Goal: Task Accomplishment & Management: Manage account settings

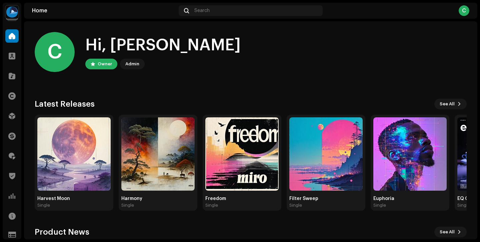
click at [9, 108] on div "Distribution" at bounding box center [12, 116] width 19 height 19
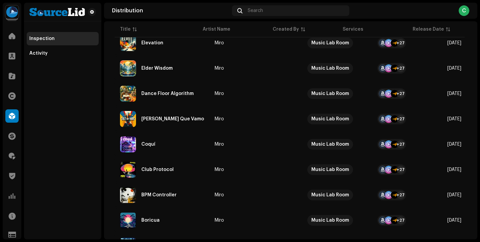
scroll to position [517, 0]
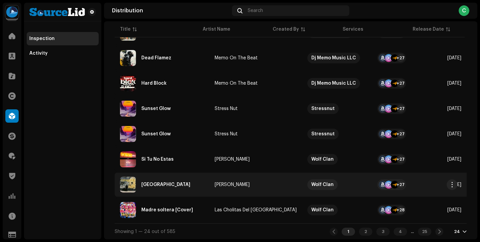
click at [256, 182] on re-a-table-link "[PERSON_NAME]" at bounding box center [256, 184] width 82 height 5
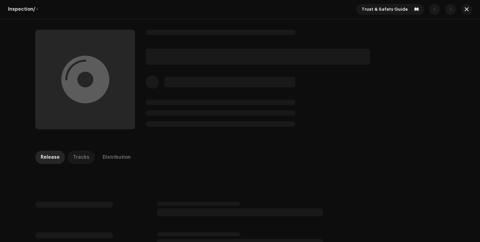
click at [85, 157] on p-tab "Tracks" at bounding box center [81, 157] width 27 height 13
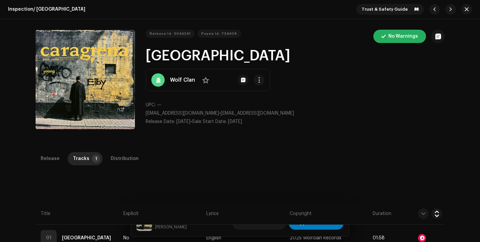
scroll to position [125, 0]
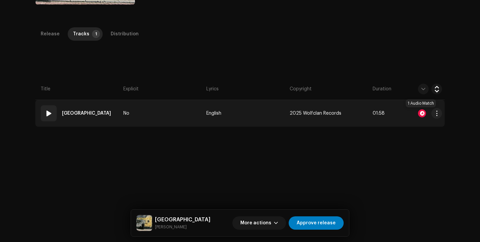
click at [421, 113] on div at bounding box center [422, 113] width 8 height 8
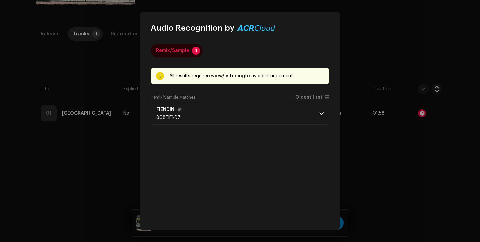
click at [259, 117] on p-accordion-header "FIENDIN 808FIENDZ" at bounding box center [240, 114] width 179 height 22
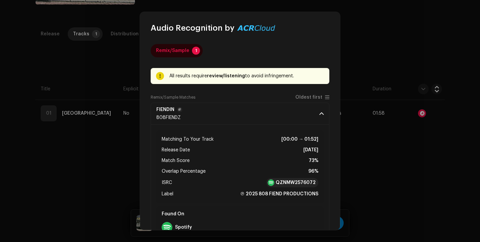
click at [259, 117] on p-accordion-header "FIENDIN 808FIENDZ" at bounding box center [240, 114] width 179 height 22
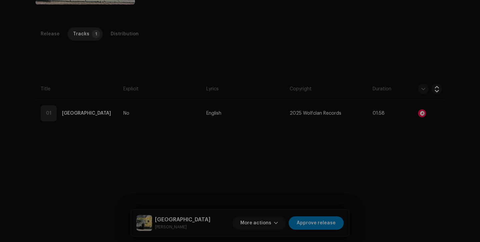
click at [370, 154] on div "Audio Recognition by Remix/Sample 1 All results require review/listening to avo…" at bounding box center [240, 121] width 480 height 242
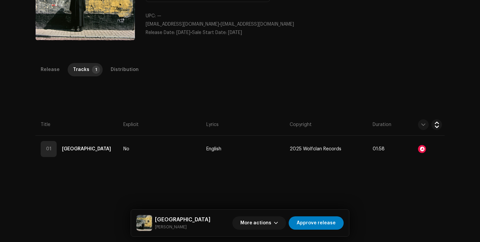
scroll to position [152, 0]
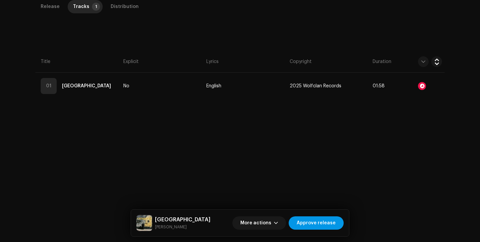
click at [326, 222] on span "Approve release" at bounding box center [316, 222] width 39 height 13
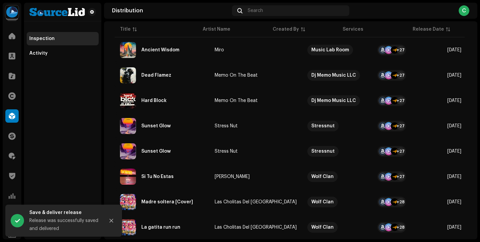
scroll to position [517, 0]
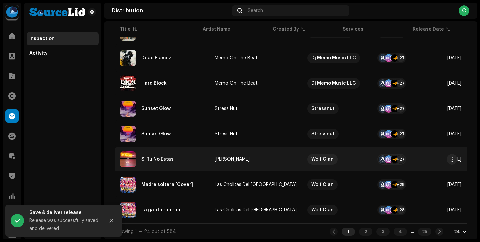
click at [253, 157] on re-a-table-link "[PERSON_NAME]" at bounding box center [256, 159] width 82 height 5
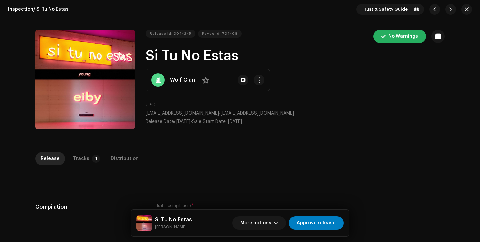
scroll to position [102, 0]
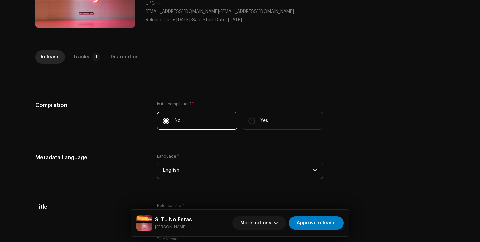
click at [268, 172] on span "English" at bounding box center [238, 170] width 150 height 17
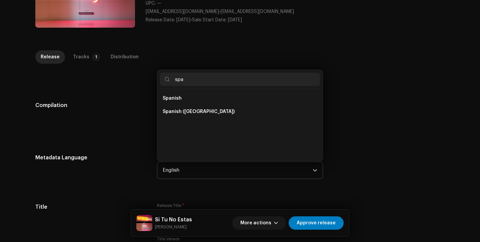
scroll to position [0, 0]
type input "span"
click at [201, 113] on span "Spanish ([GEOGRAPHIC_DATA])" at bounding box center [199, 111] width 72 height 7
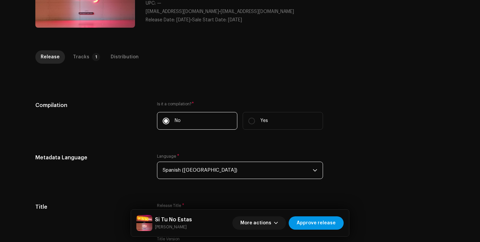
click at [324, 222] on span "Approve release" at bounding box center [316, 222] width 39 height 13
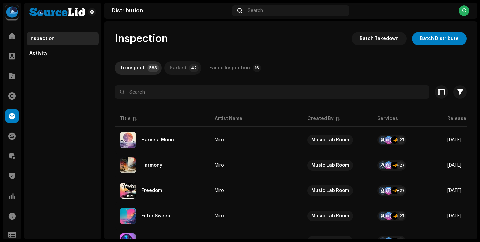
click at [179, 63] on div "Parked" at bounding box center [178, 67] width 17 height 13
click at [136, 66] on div "To inspect" at bounding box center [132, 67] width 25 height 13
click at [14, 54] on span at bounding box center [12, 55] width 7 height 5
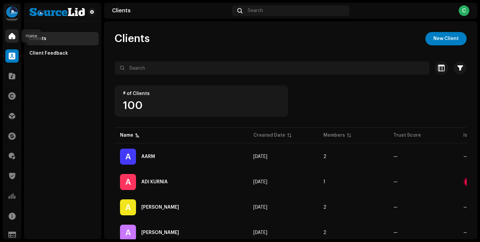
click at [11, 37] on span at bounding box center [12, 35] width 7 height 5
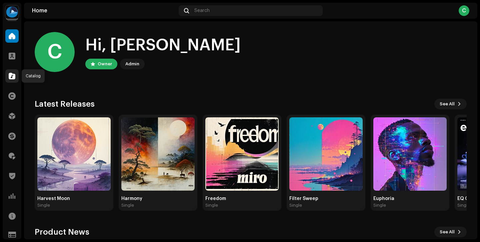
click at [14, 73] on span at bounding box center [12, 75] width 7 height 5
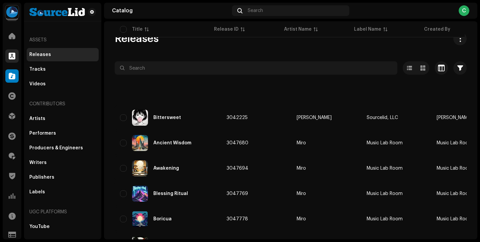
click at [14, 58] on span at bounding box center [12, 55] width 7 height 5
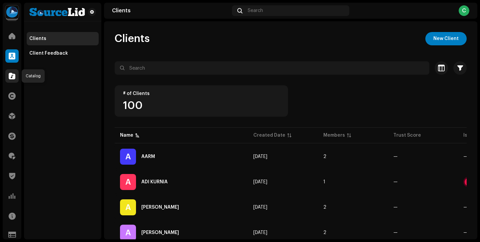
click at [16, 77] on div at bounding box center [11, 75] width 13 height 13
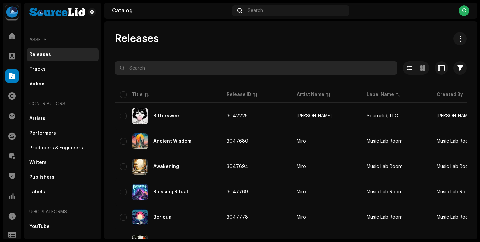
click at [169, 70] on input "text" at bounding box center [256, 67] width 283 height 13
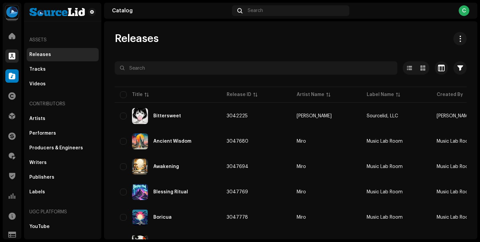
click at [14, 58] on span at bounding box center [12, 55] width 7 height 5
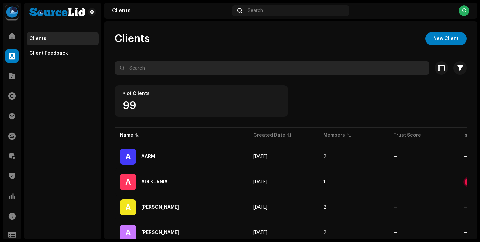
click at [145, 72] on input "text" at bounding box center [272, 67] width 315 height 13
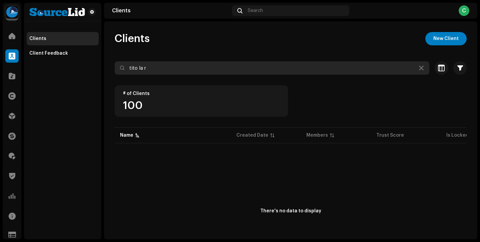
click at [130, 63] on input "tito la r" at bounding box center [272, 67] width 315 height 13
click at [131, 64] on input "tito la r" at bounding box center [272, 67] width 315 height 13
type input "la r"
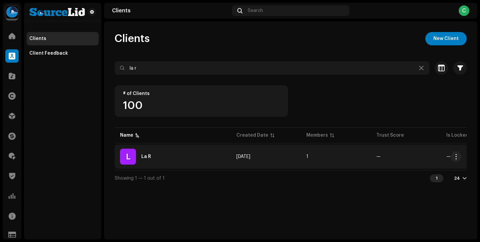
click at [172, 156] on div "L La R" at bounding box center [173, 157] width 106 height 16
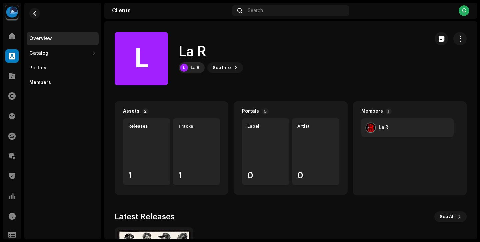
click at [199, 71] on div "L La R" at bounding box center [192, 67] width 26 height 11
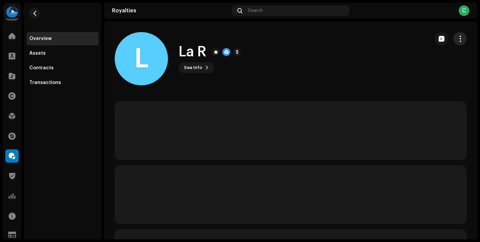
click at [454, 42] on button "button" at bounding box center [459, 38] width 13 height 13
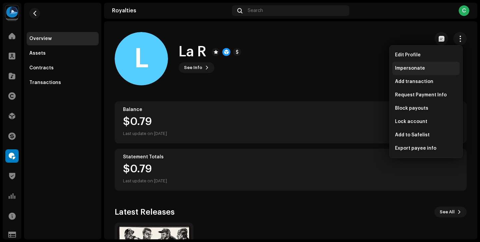
click at [413, 67] on span "Impersonate" at bounding box center [410, 68] width 30 height 5
